Goal: Complete application form: Complete application form

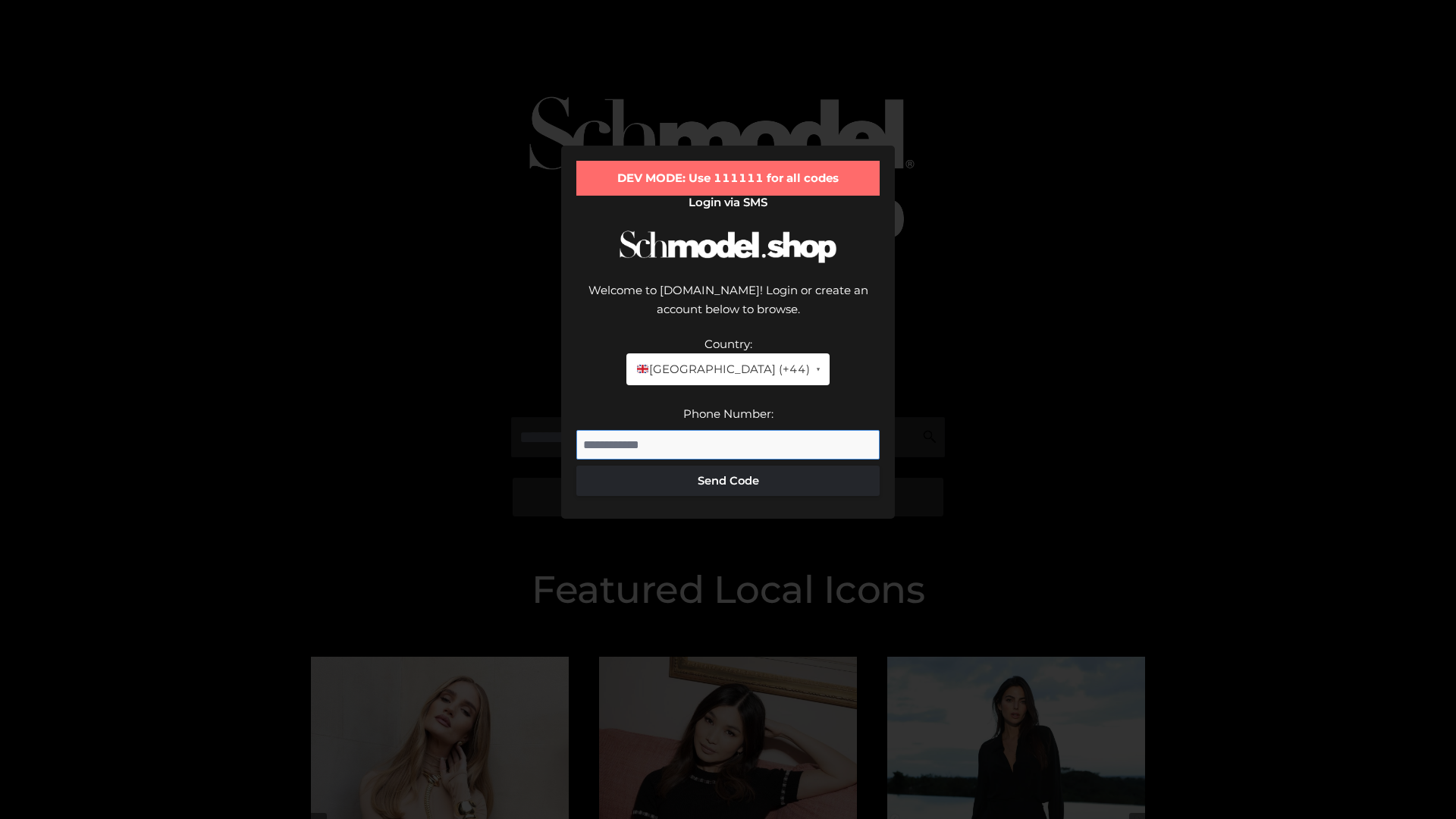
click at [728, 430] on input "Phone Number:" at bounding box center [728, 445] width 303 height 31
type input "**********"
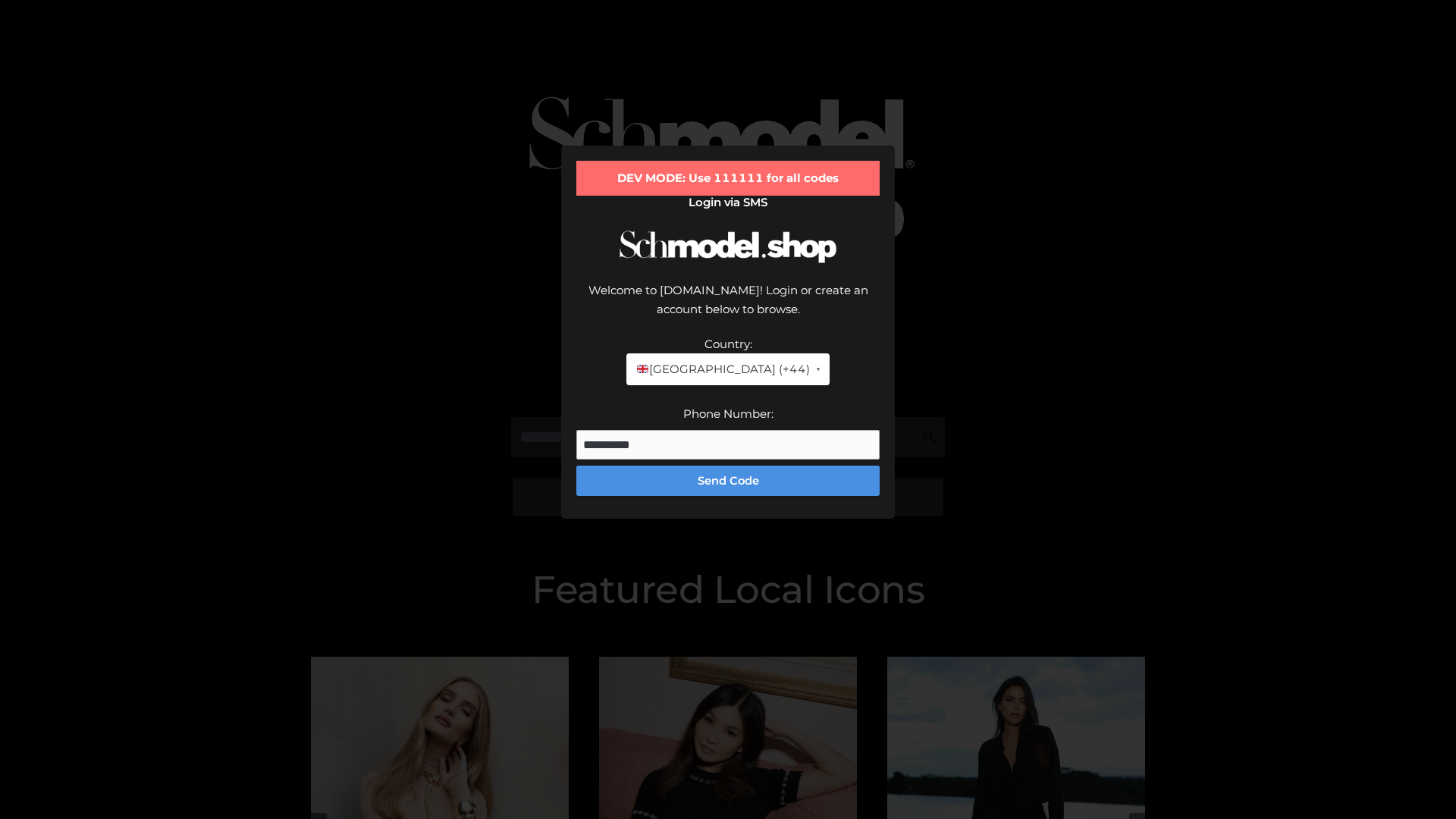
click at [728, 466] on button "Send Code" at bounding box center [728, 481] width 303 height 31
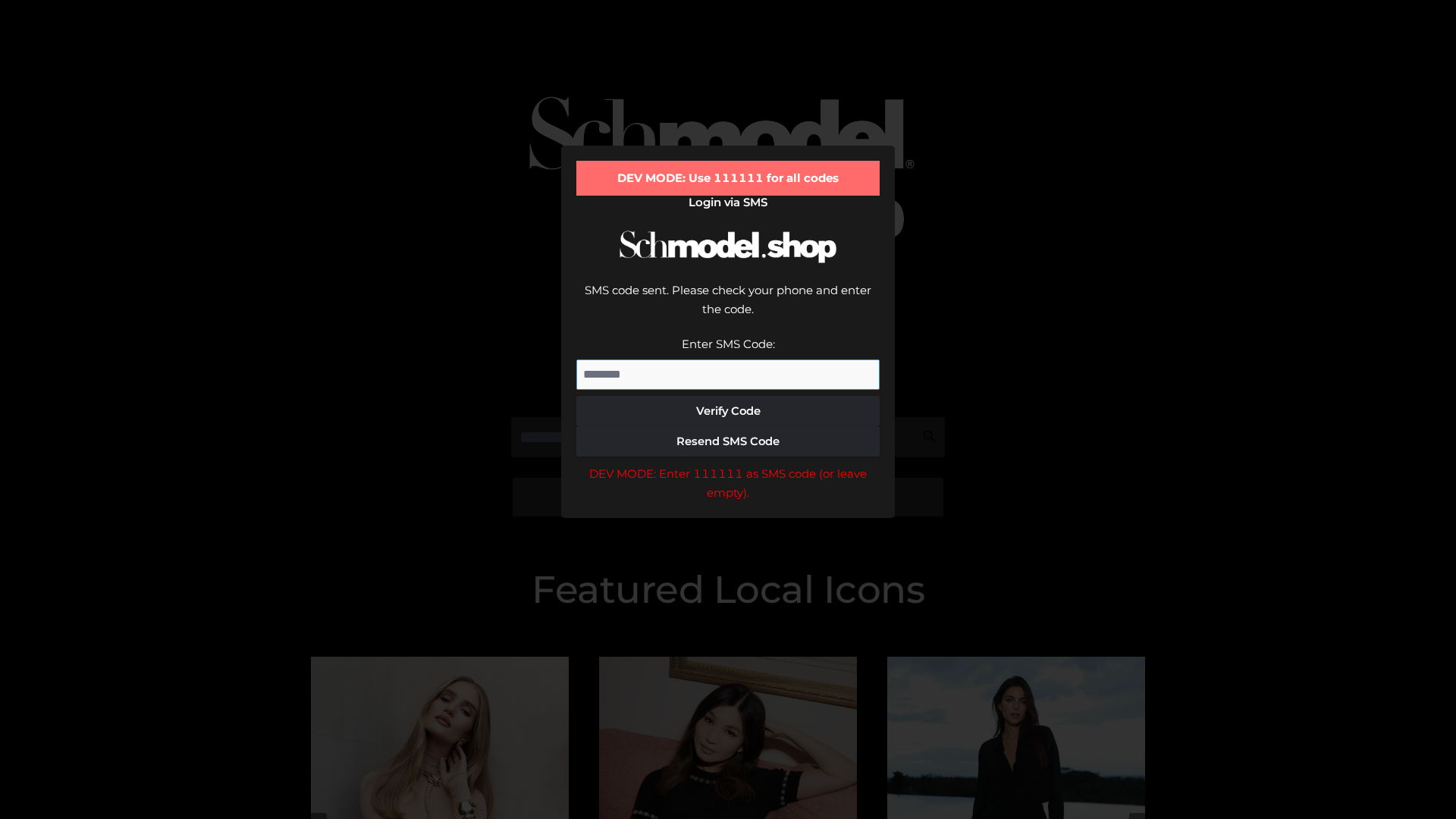
click at [728, 360] on input "Enter SMS Code:" at bounding box center [728, 375] width 303 height 31
type input "******"
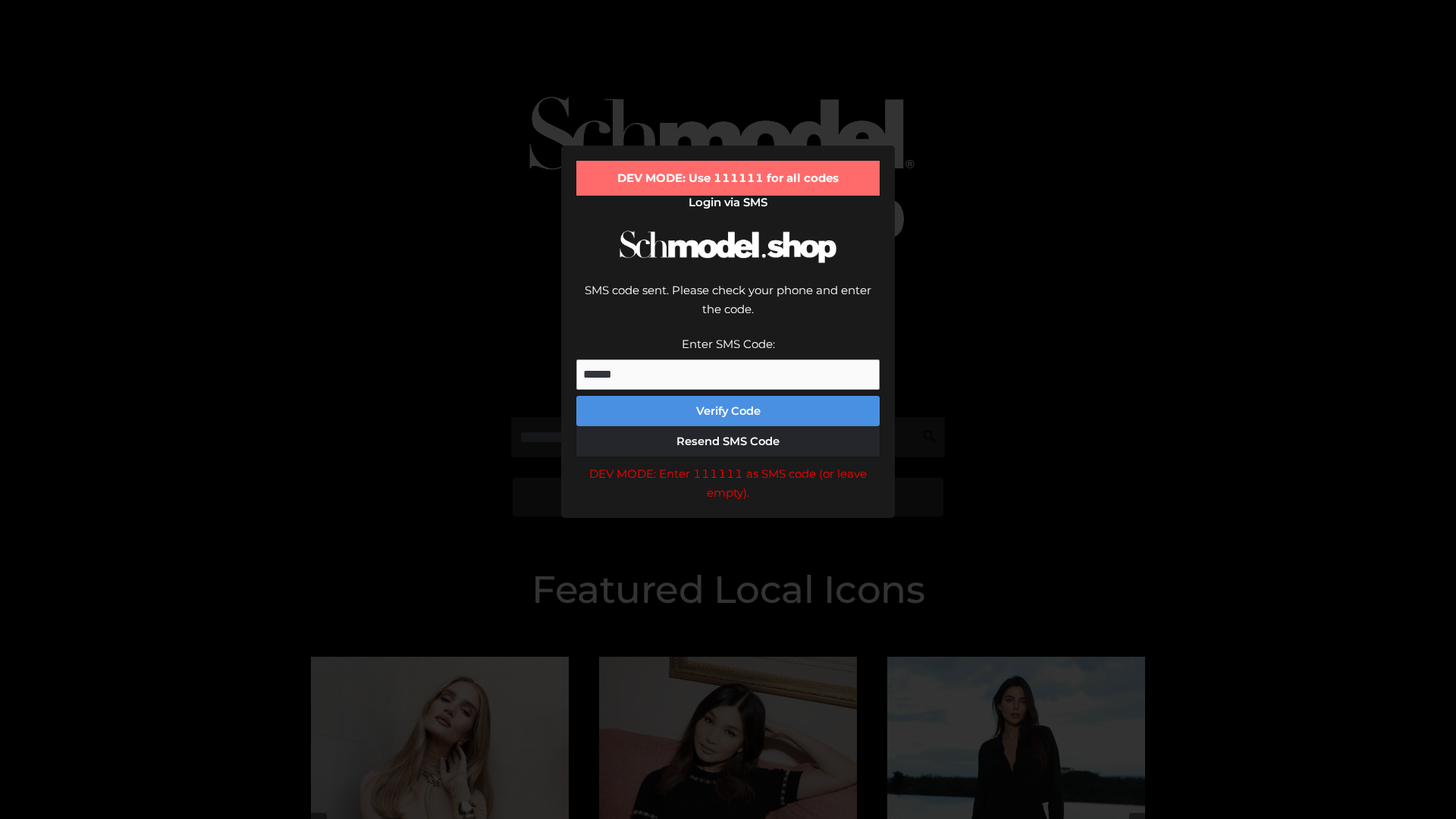
click at [728, 396] on button "Verify Code" at bounding box center [728, 410] width 303 height 31
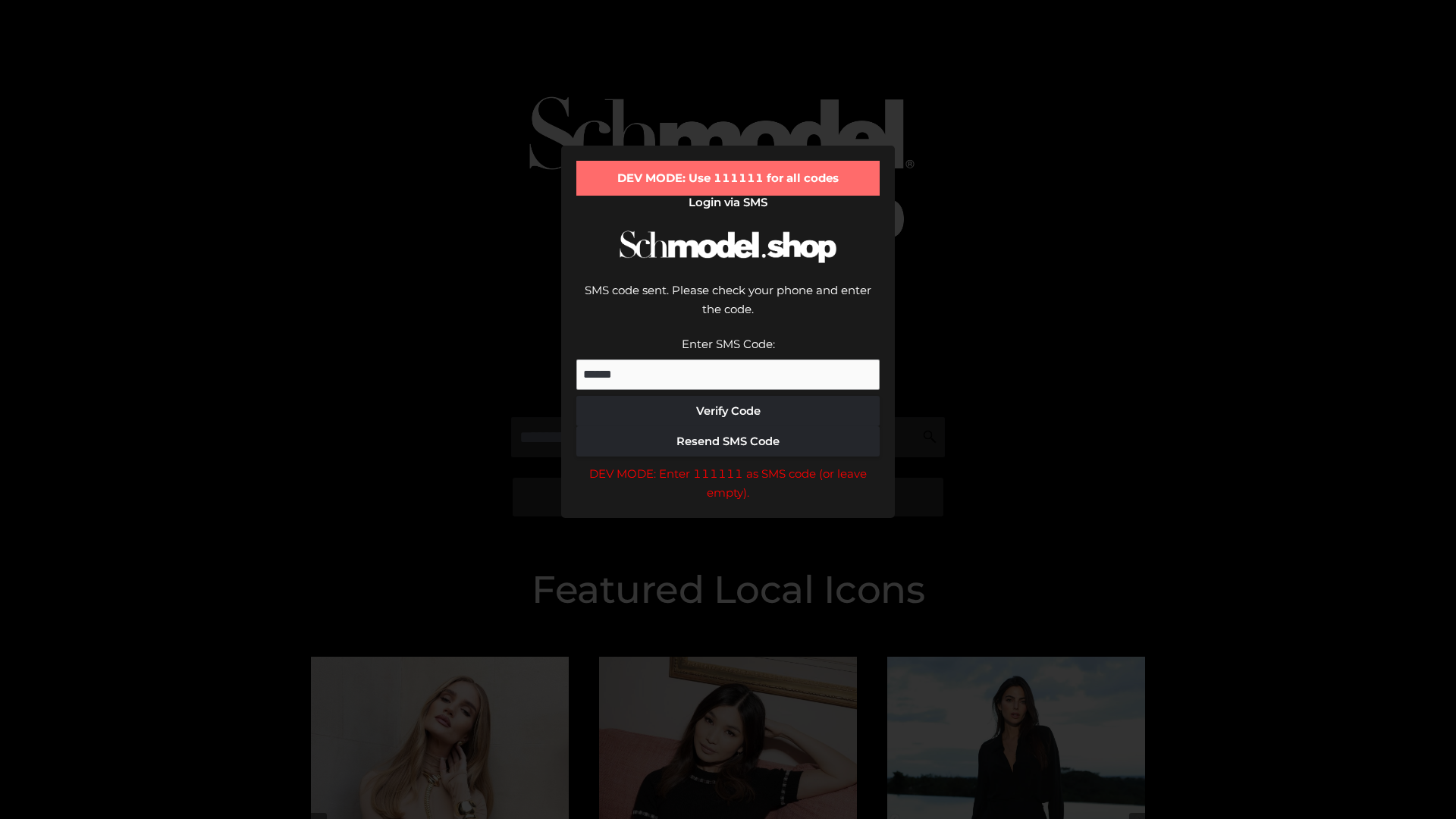
click at [728, 464] on div "DEV MODE: Enter 111111 as SMS code (or leave empty)." at bounding box center [728, 483] width 303 height 39
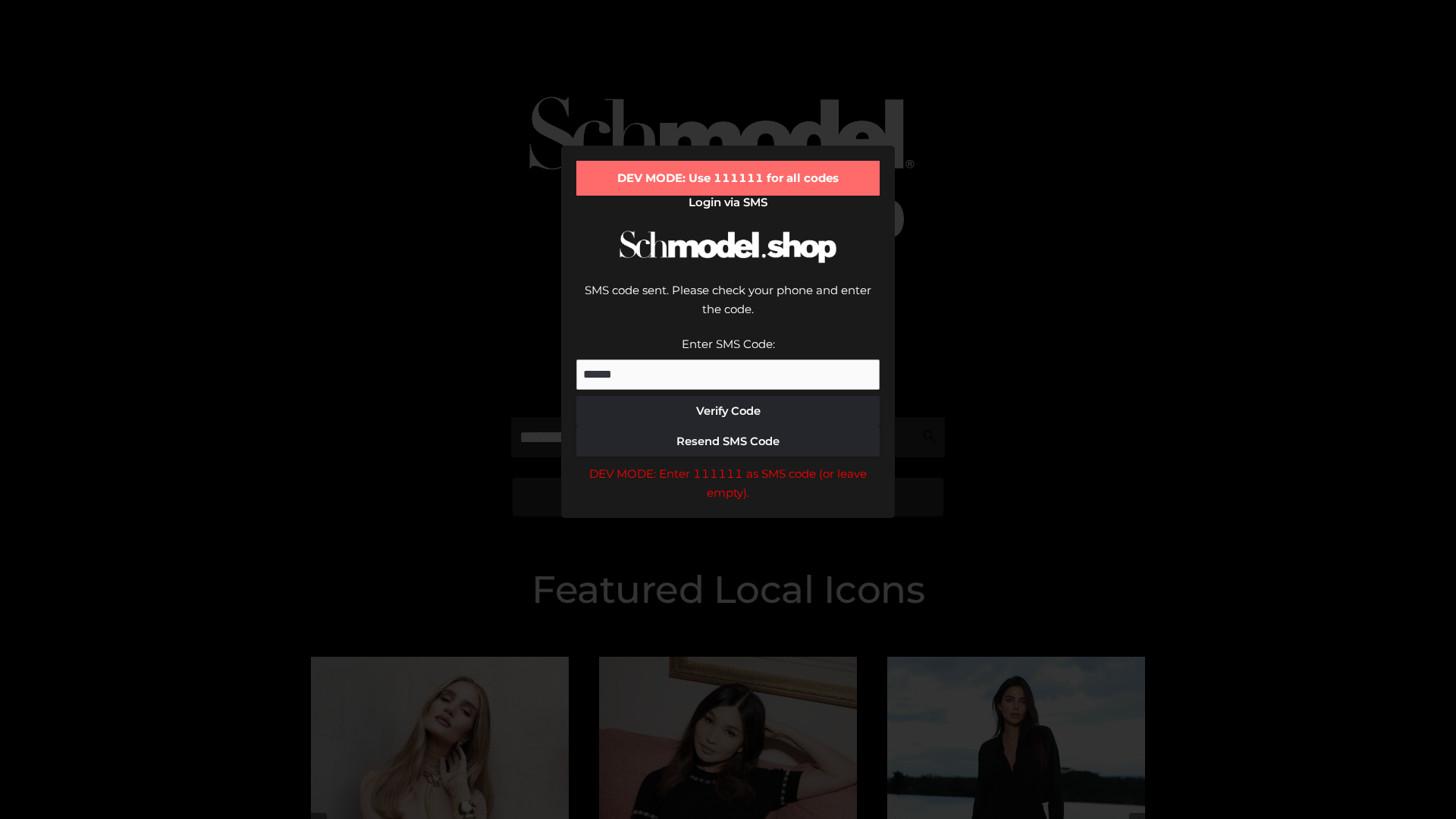
click at [728, 464] on div "DEV MODE: Enter 111111 as SMS code (or leave empty)." at bounding box center [728, 483] width 303 height 39
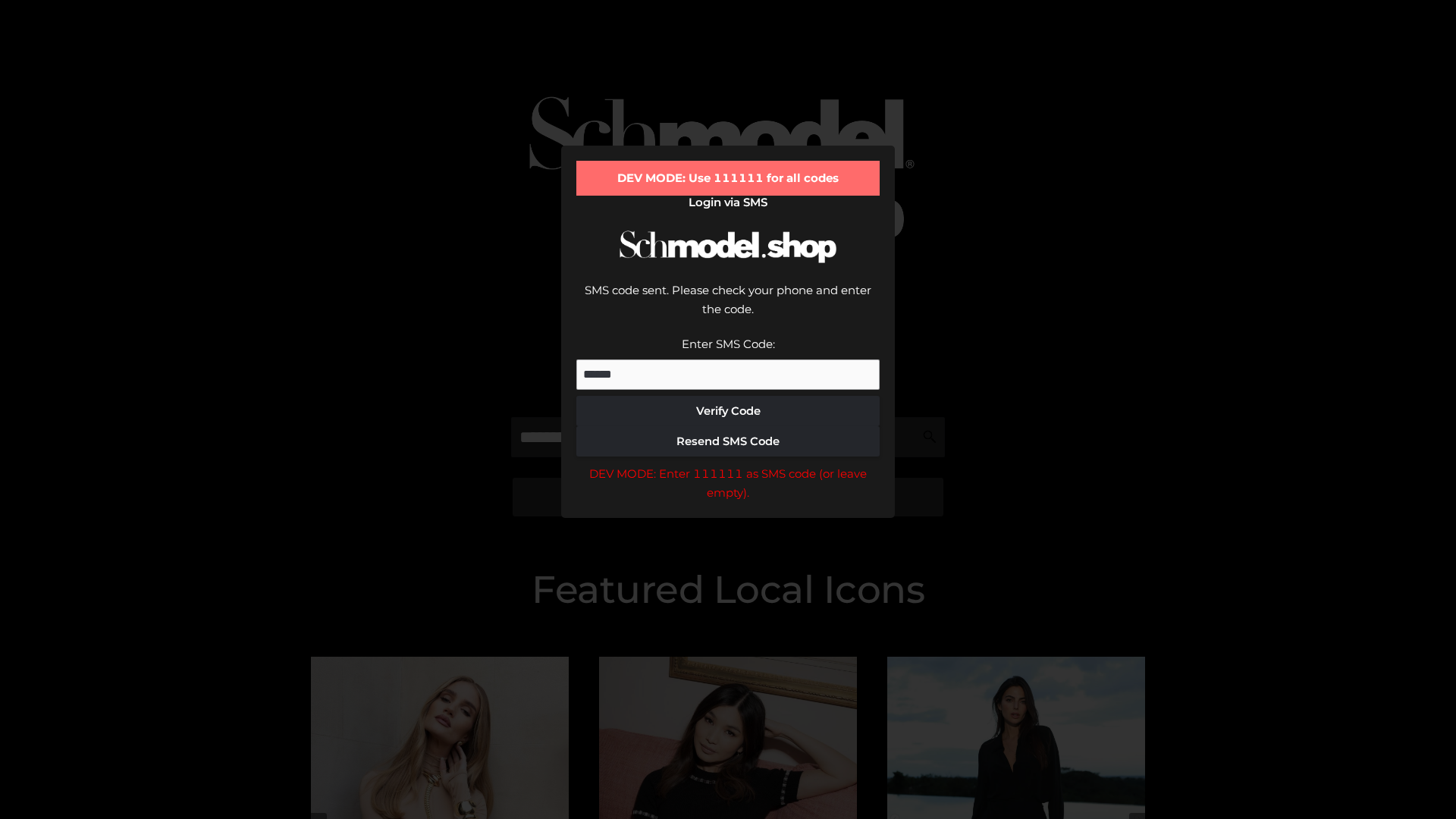
click at [728, 464] on div "DEV MODE: Enter 111111 as SMS code (or leave empty)." at bounding box center [728, 483] width 303 height 39
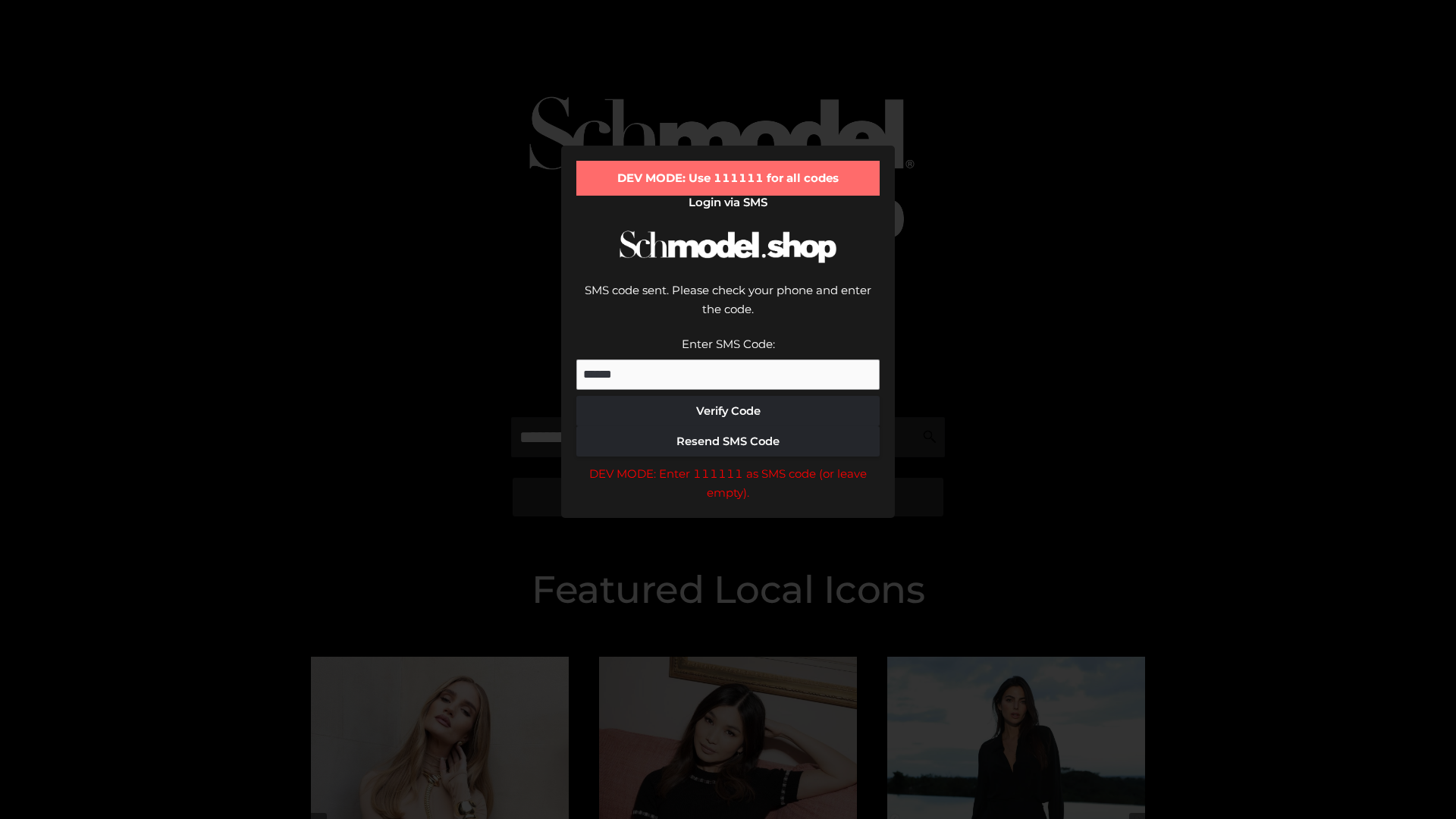
click at [728, 464] on div "DEV MODE: Enter 111111 as SMS code (or leave empty)." at bounding box center [728, 483] width 303 height 39
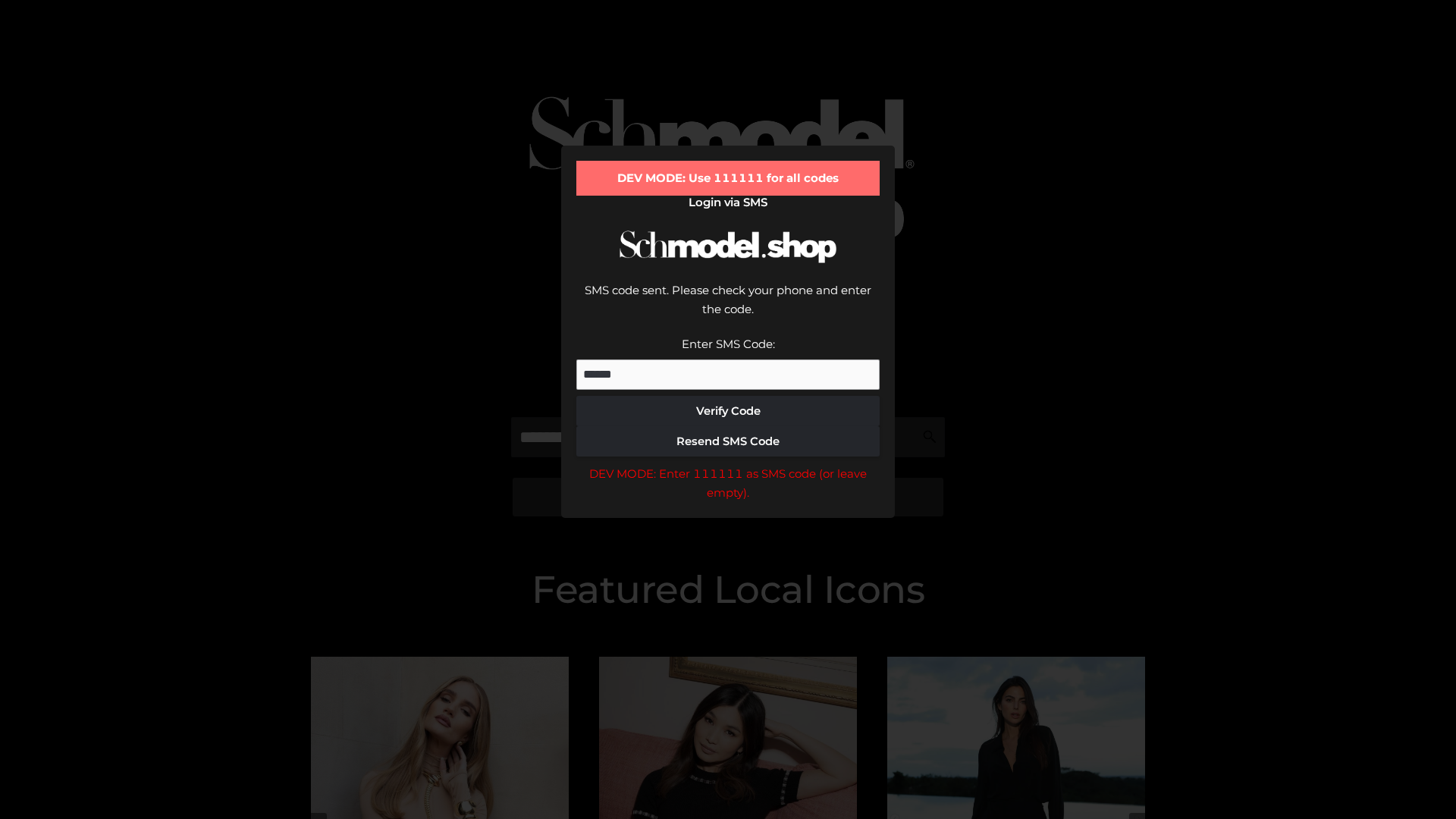
click at [728, 464] on div "DEV MODE: Enter 111111 as SMS code (or leave empty)." at bounding box center [728, 483] width 303 height 39
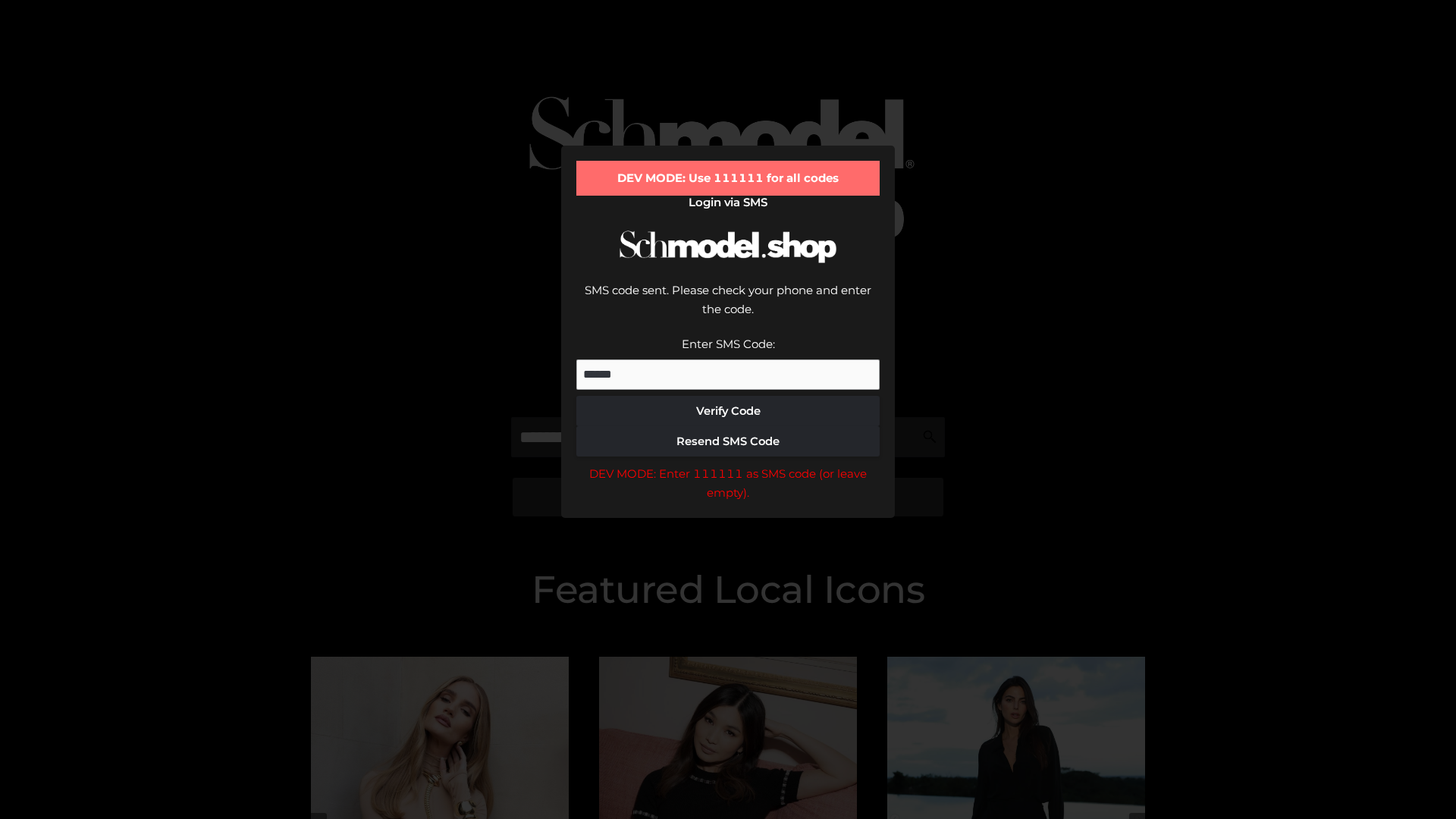
click at [728, 464] on div "DEV MODE: Enter 111111 as SMS code (or leave empty)." at bounding box center [728, 483] width 303 height 39
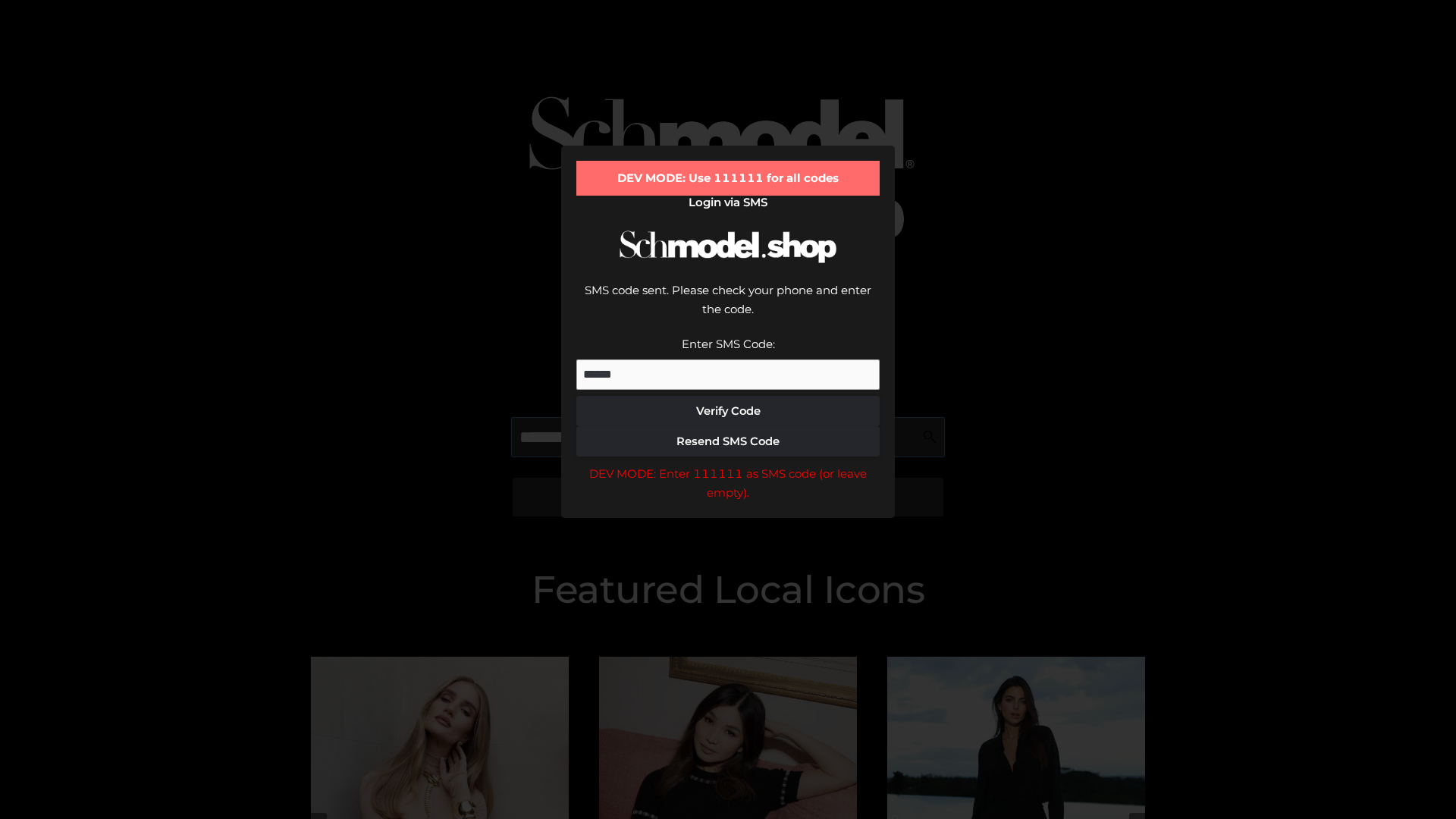
scroll to position [0, 78]
click at [728, 464] on div "DEV MODE: Enter 111111 as SMS code (or leave empty)." at bounding box center [728, 483] width 303 height 39
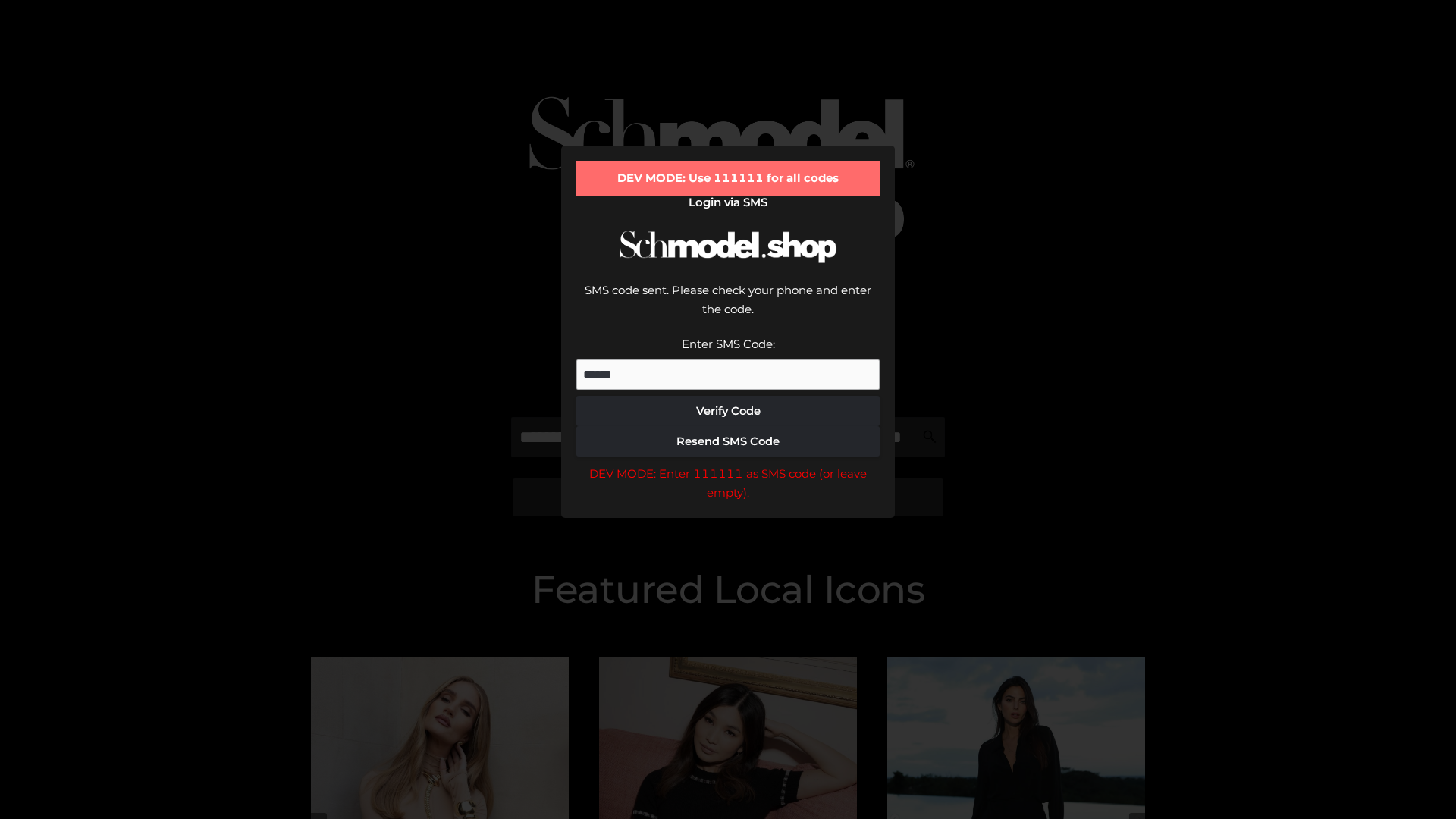
click at [728, 464] on div "DEV MODE: Enter 111111 as SMS code (or leave empty)." at bounding box center [728, 483] width 303 height 39
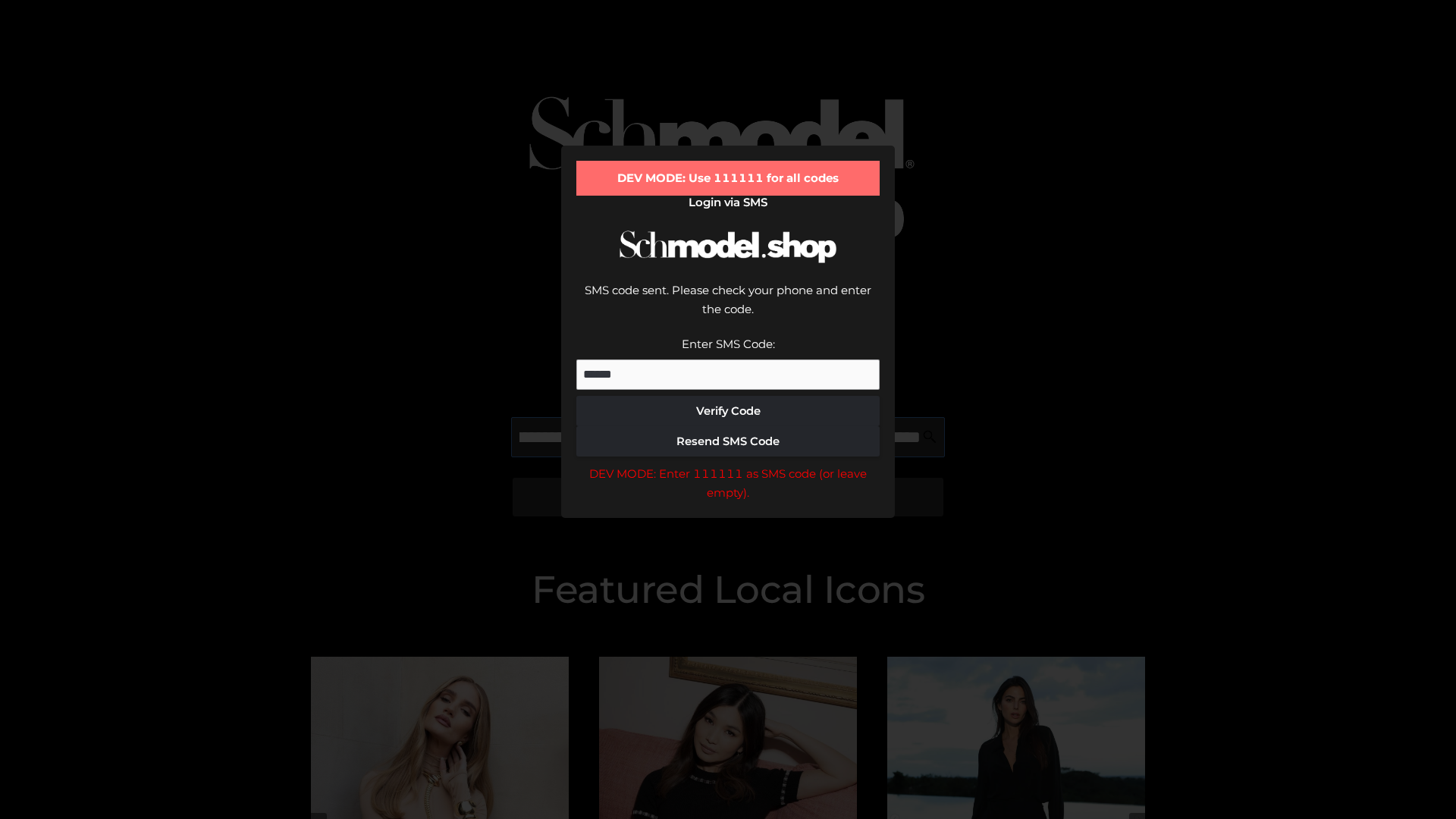
scroll to position [0, 166]
click at [728, 464] on div "DEV MODE: Enter 111111 as SMS code (or leave empty)." at bounding box center [728, 483] width 303 height 39
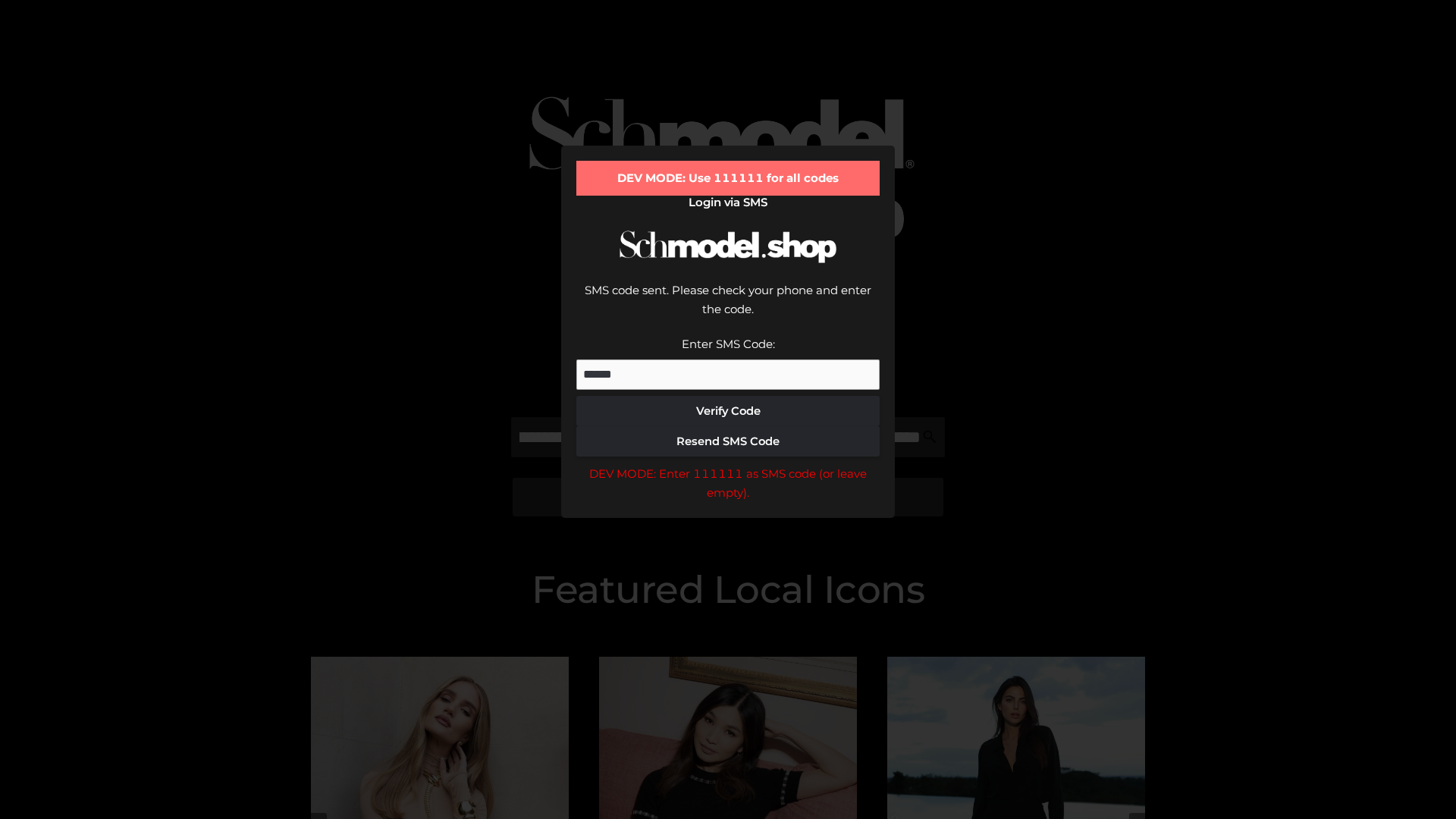
click at [728, 464] on div "DEV MODE: Enter 111111 as SMS code (or leave empty)." at bounding box center [728, 483] width 303 height 39
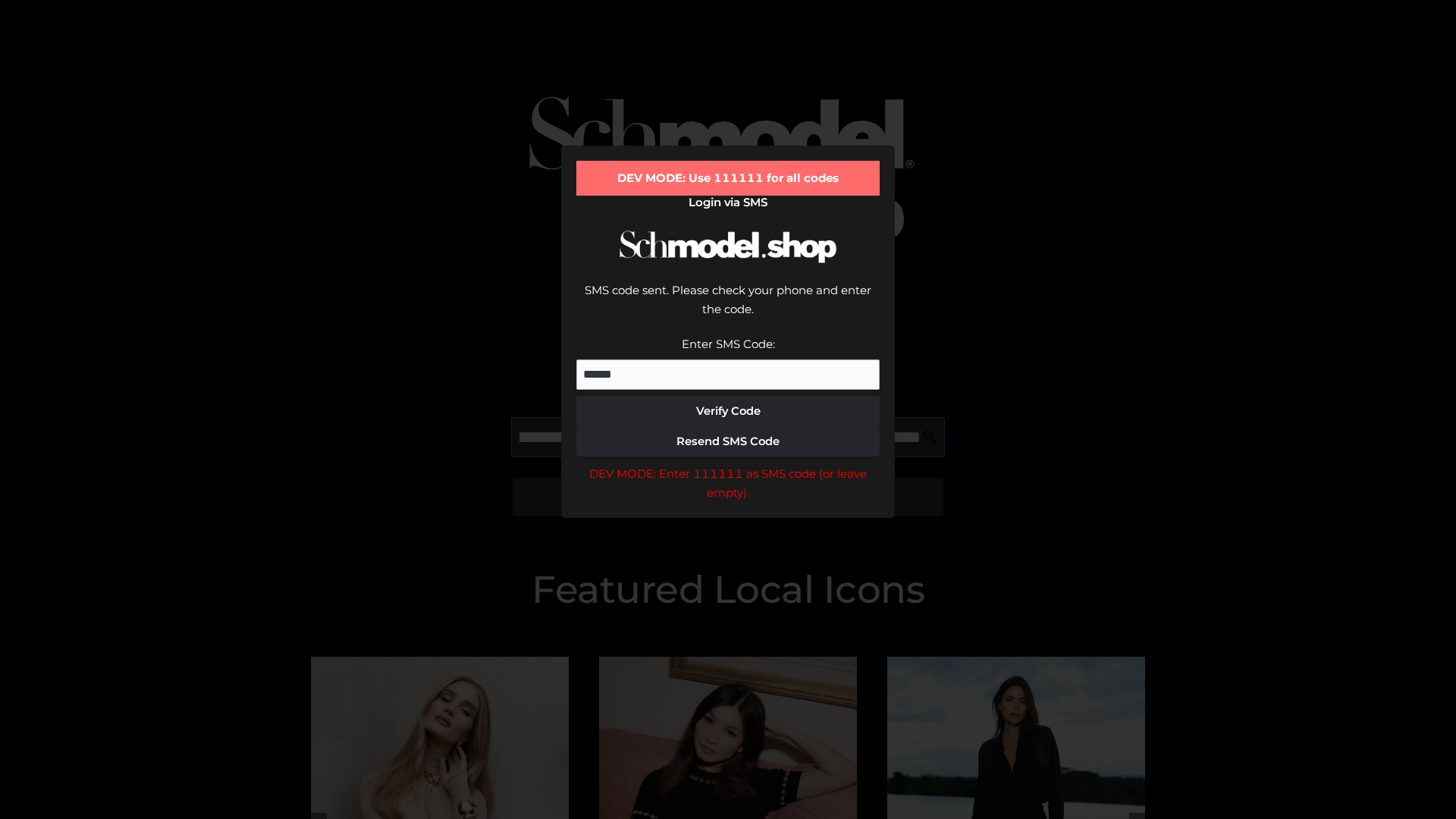
scroll to position [0, 257]
click at [728, 464] on div "DEV MODE: Enter 111111 as SMS code (or leave empty)." at bounding box center [728, 483] width 303 height 39
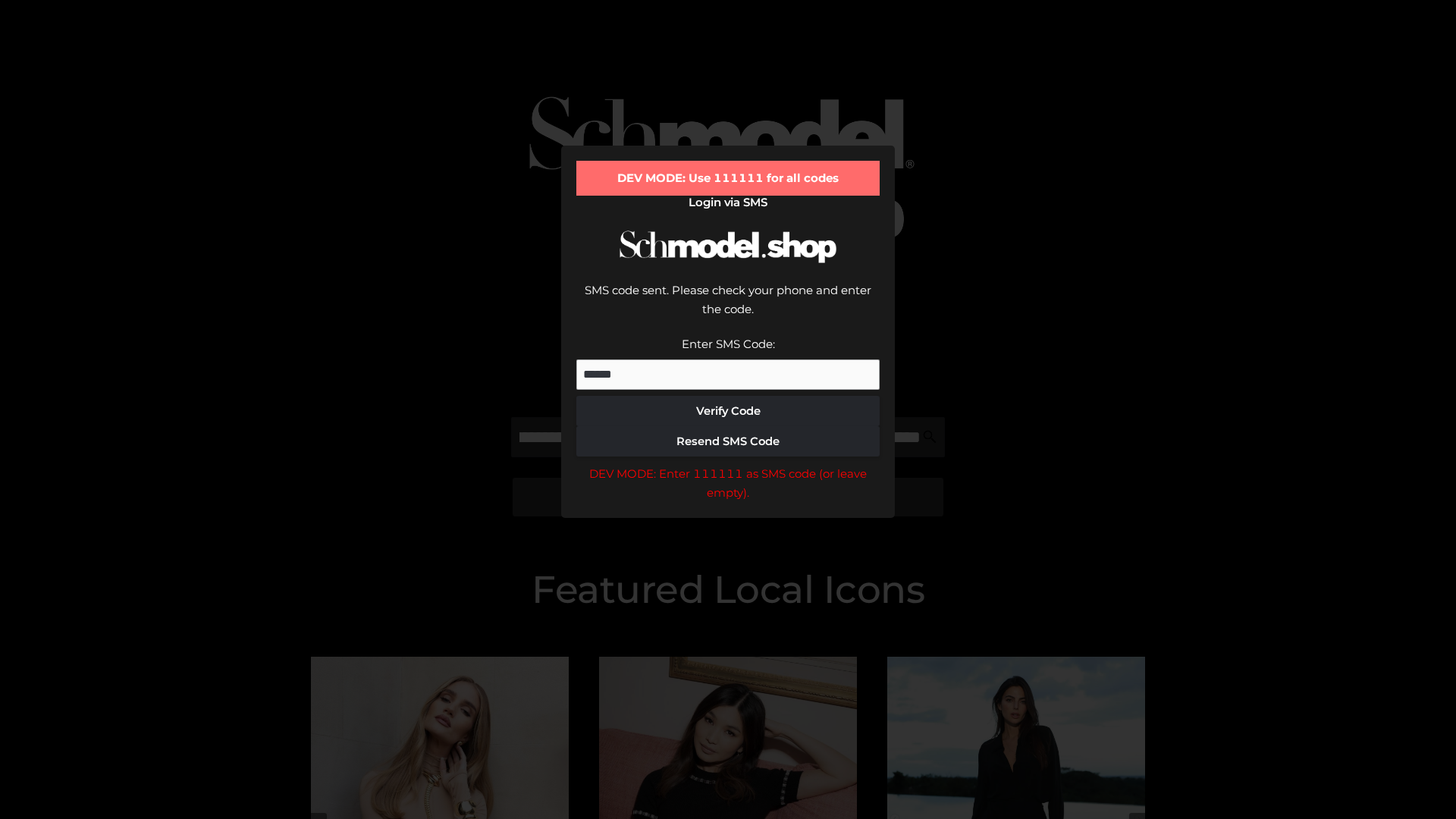
click at [728, 464] on div "DEV MODE: Enter 111111 as SMS code (or leave empty)." at bounding box center [728, 483] width 303 height 39
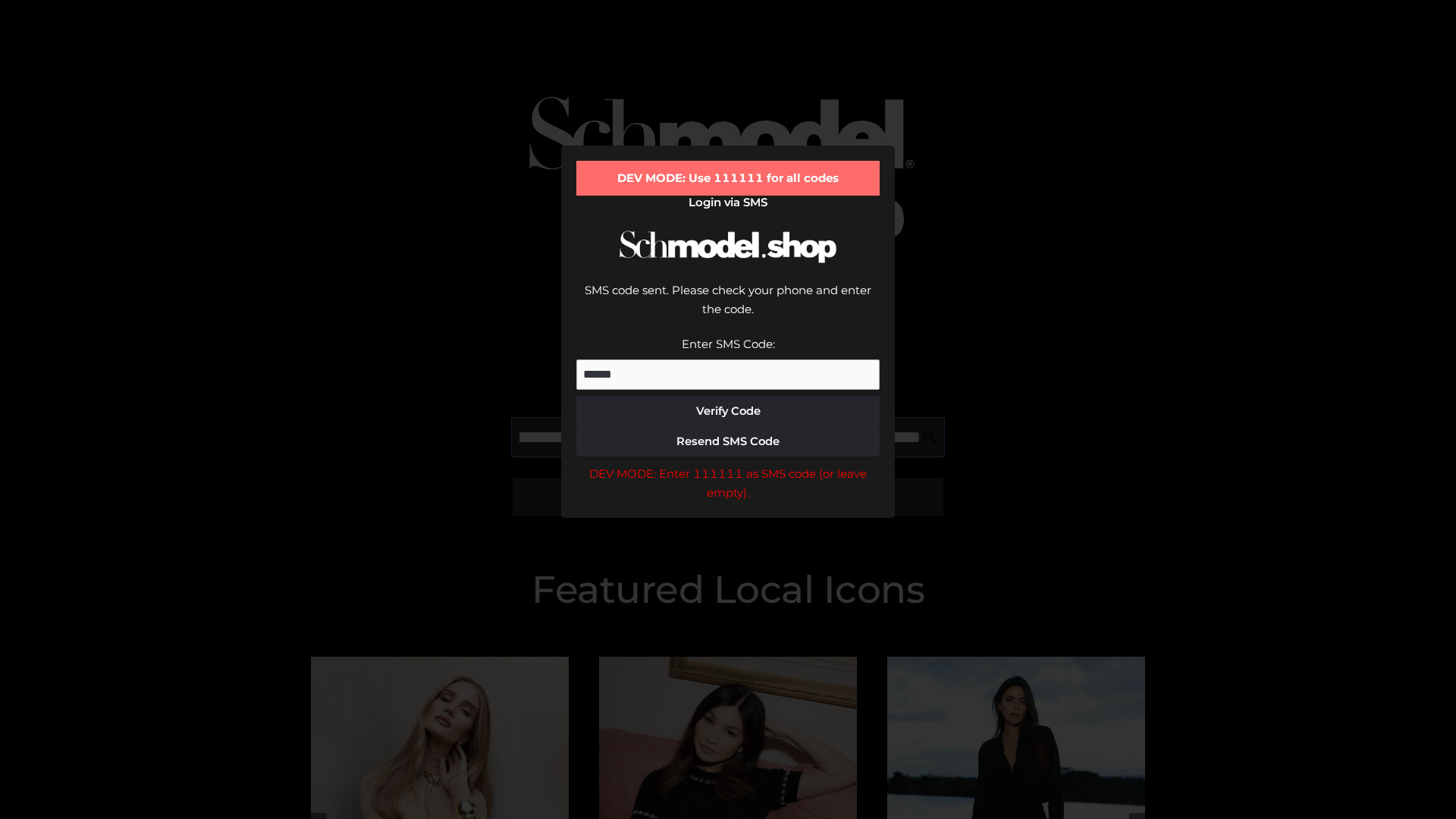
scroll to position [0, 353]
click at [728, 464] on div "DEV MODE: Enter 111111 as SMS code (or leave empty)." at bounding box center [728, 483] width 303 height 39
type input "**********"
